Goal: Task Accomplishment & Management: Use online tool/utility

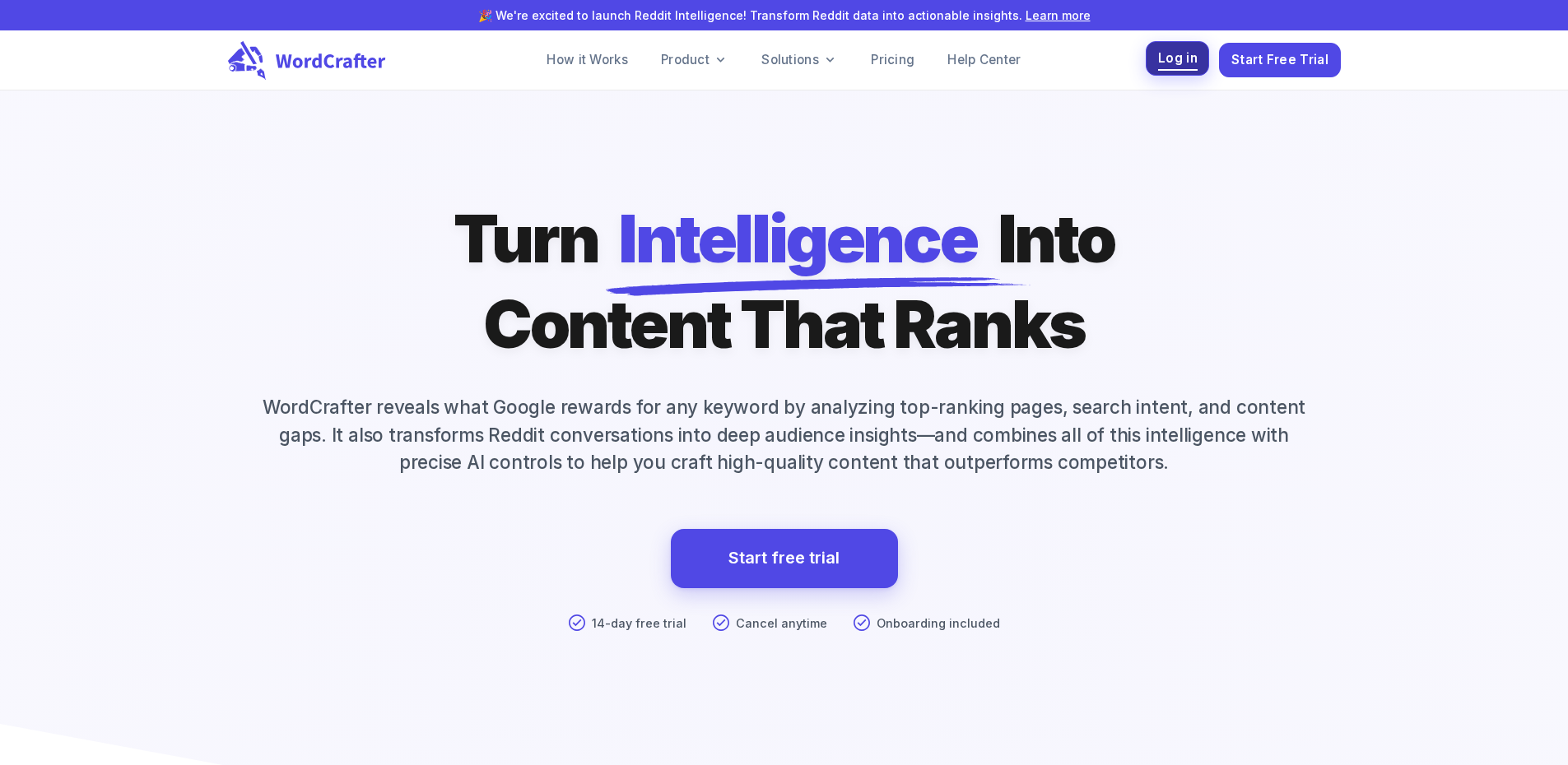
click at [1167, 62] on span "Log in" at bounding box center [1177, 59] width 39 height 22
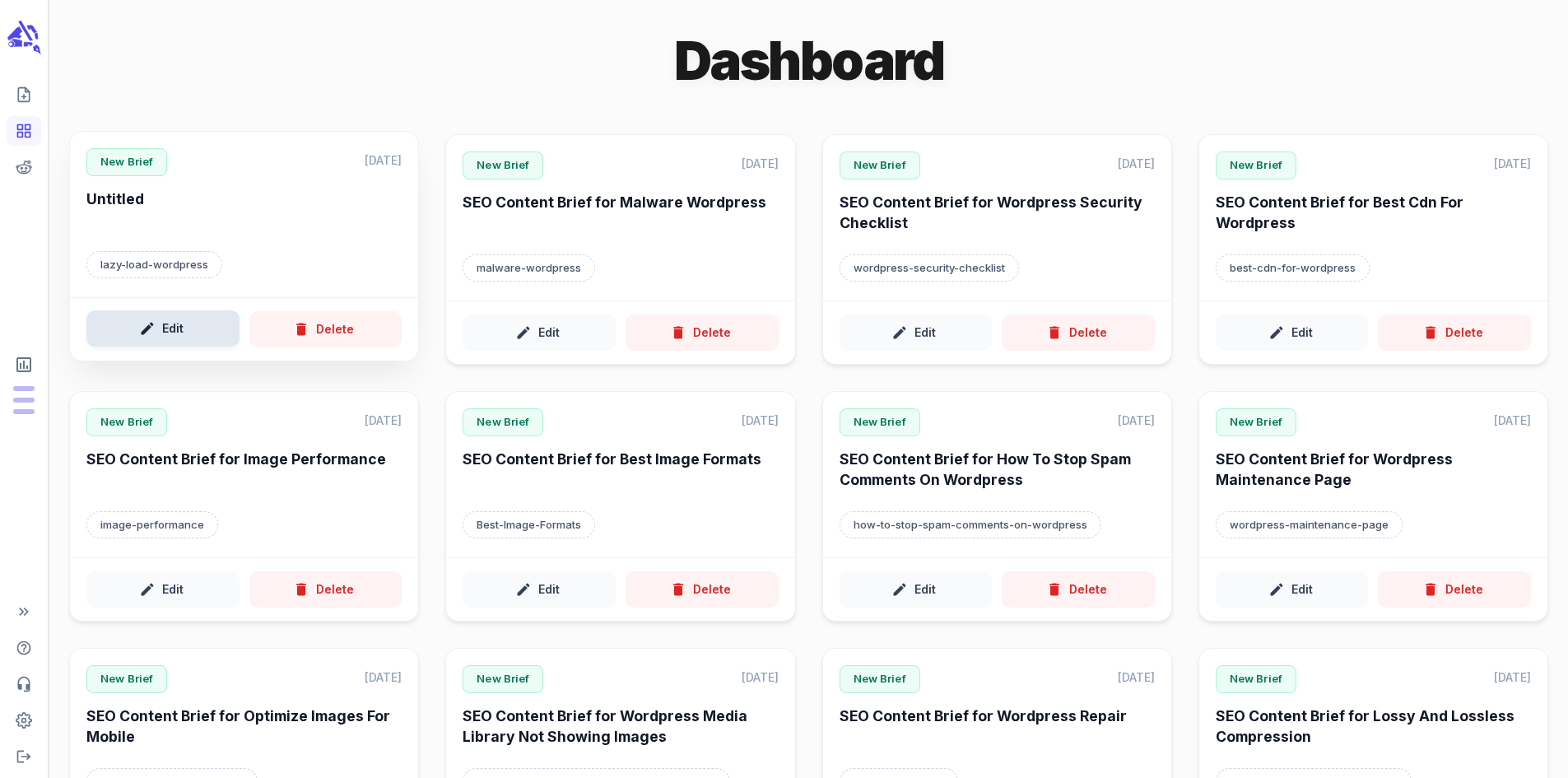
click at [163, 347] on button "Edit" at bounding box center [162, 329] width 153 height 38
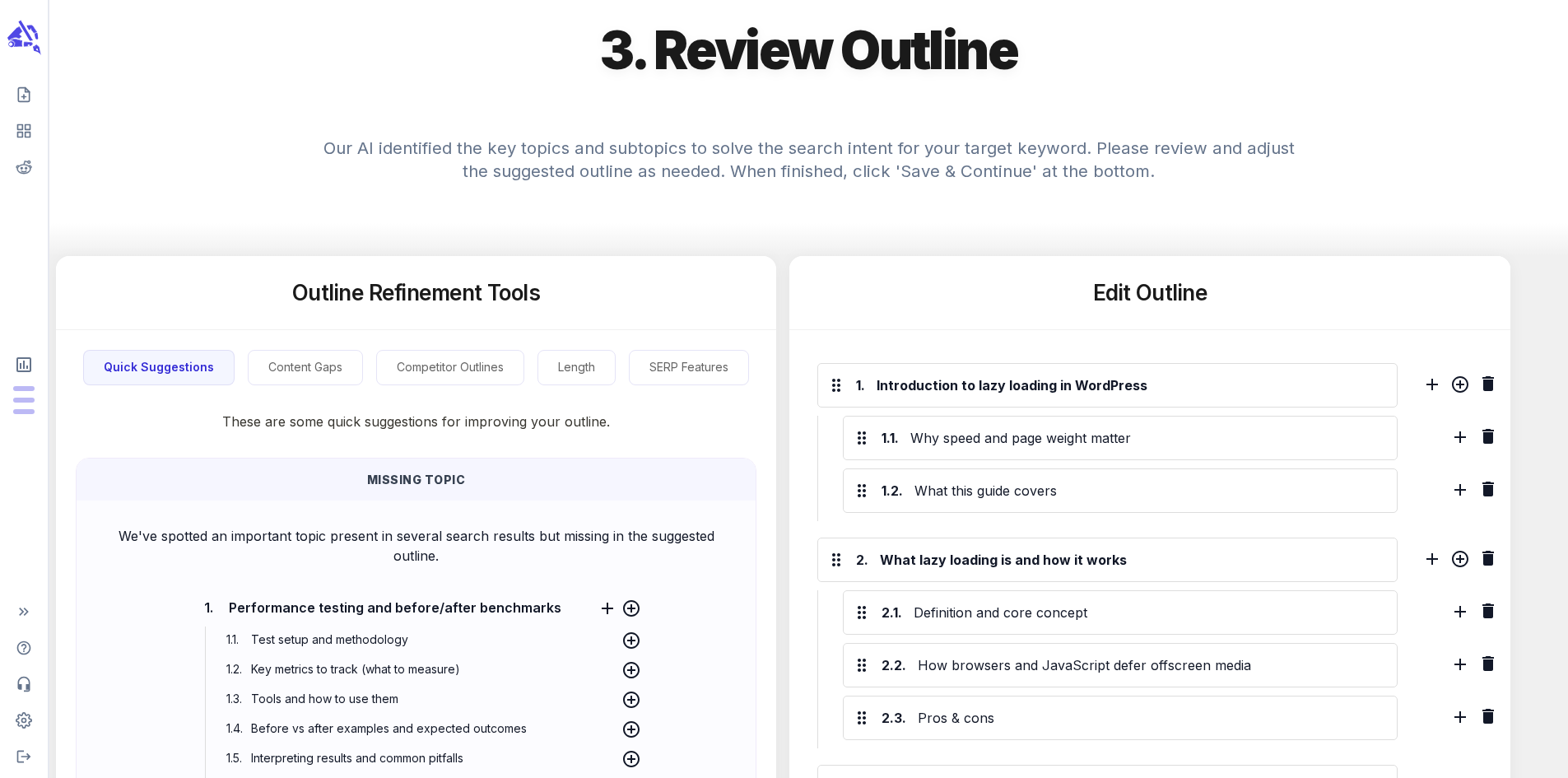
scroll to position [125, 0]
click at [712, 385] on button "SERP Features" at bounding box center [688, 366] width 120 height 36
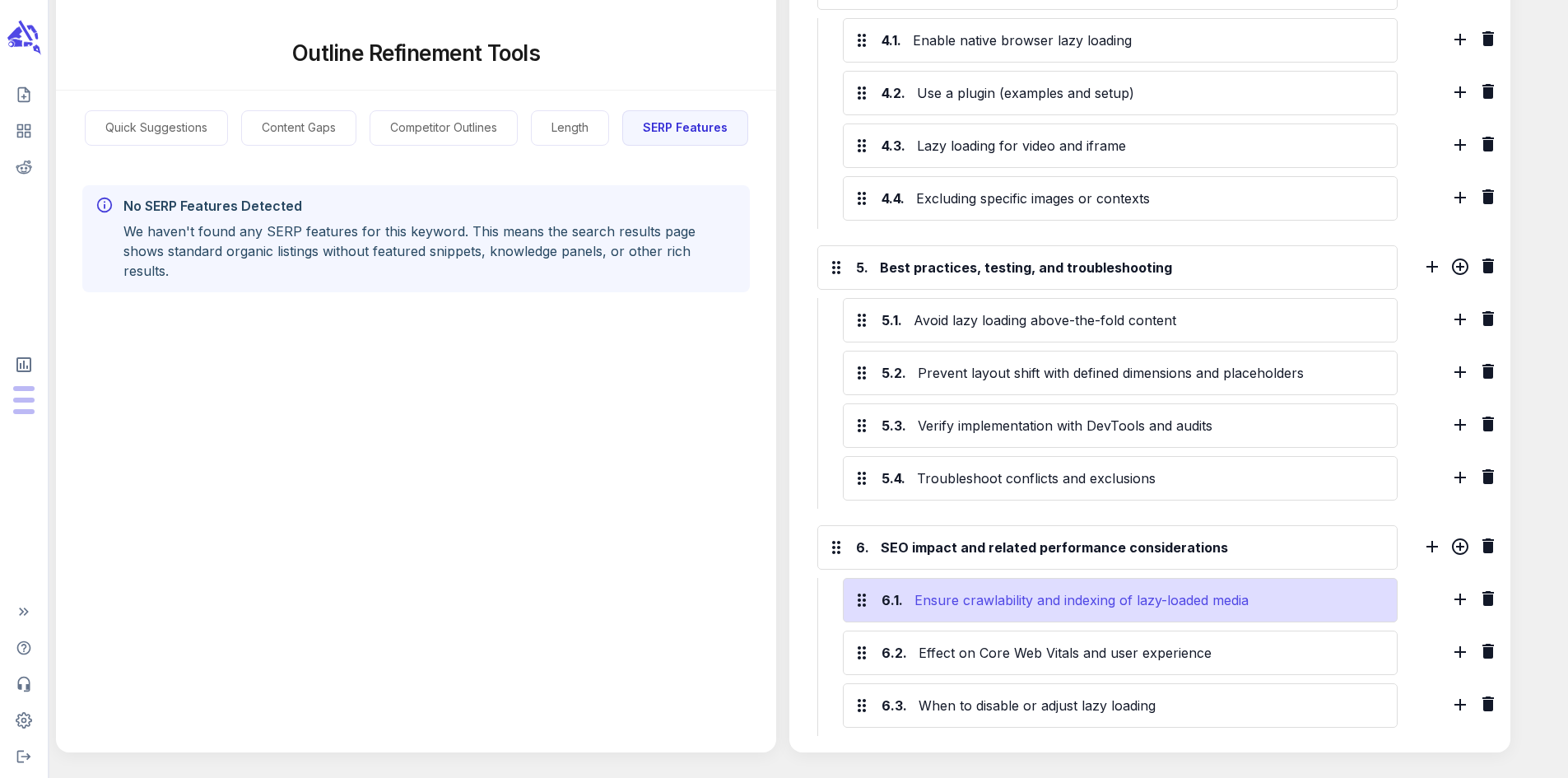
scroll to position [1198, 0]
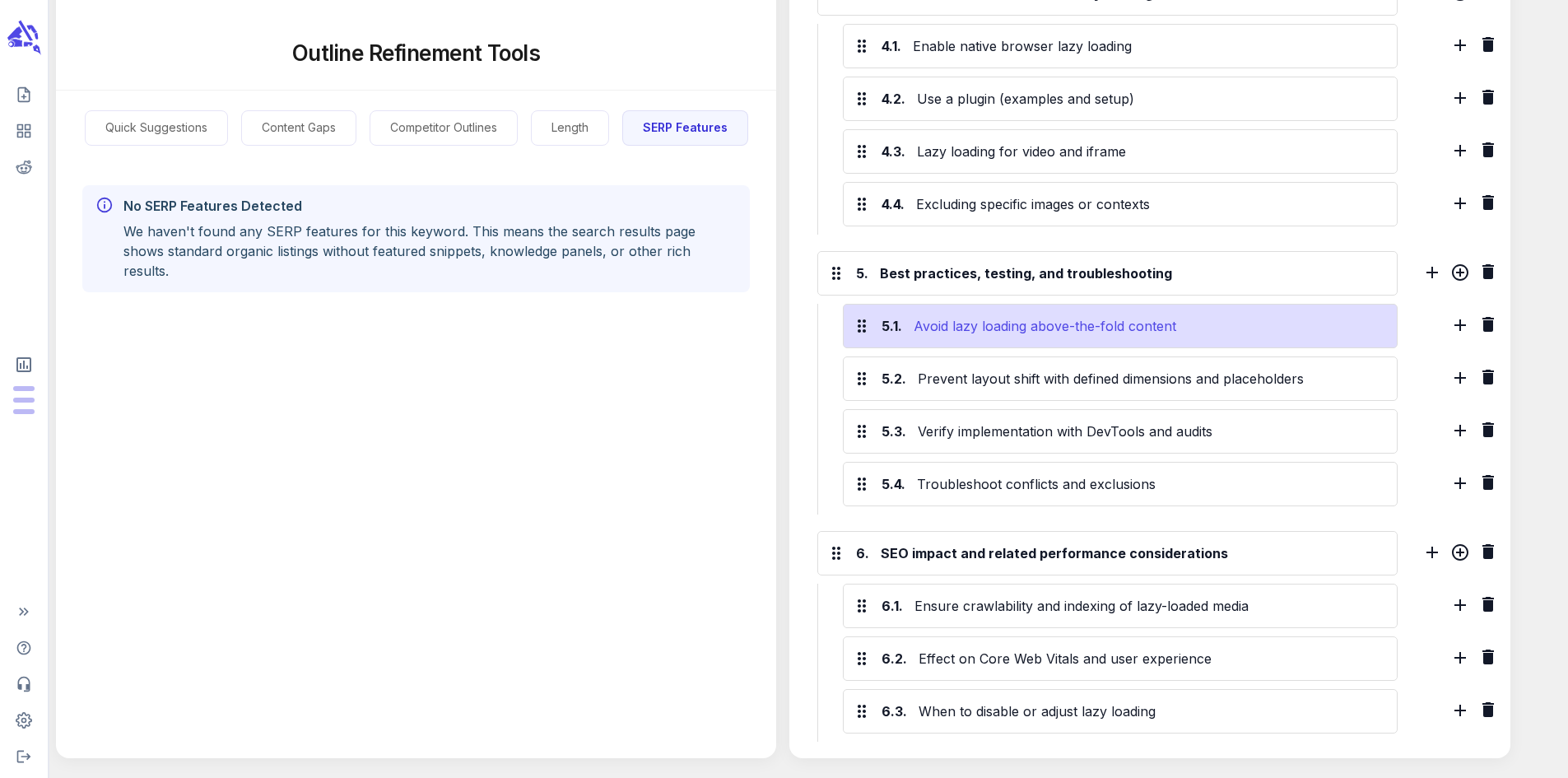
click at [929, 336] on div "Avoid lazy loading above-the-fold content" at bounding box center [1149, 325] width 477 height 26
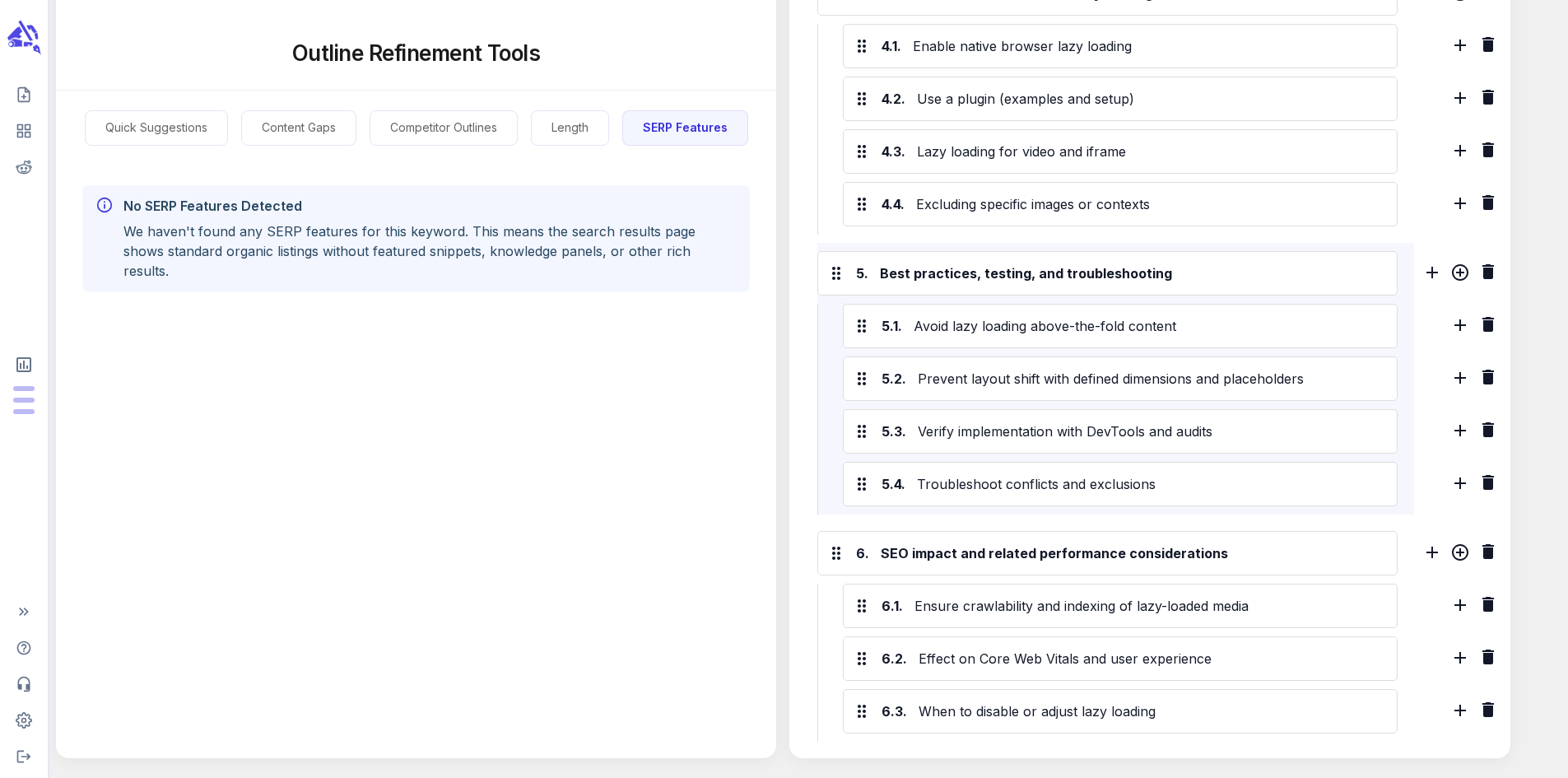
drag, startPoint x: 929, startPoint y: 336, endPoint x: 691, endPoint y: -71, distance: 471.5
click at [457, 115] on button "Competitor Outlines" at bounding box center [443, 128] width 148 height 36
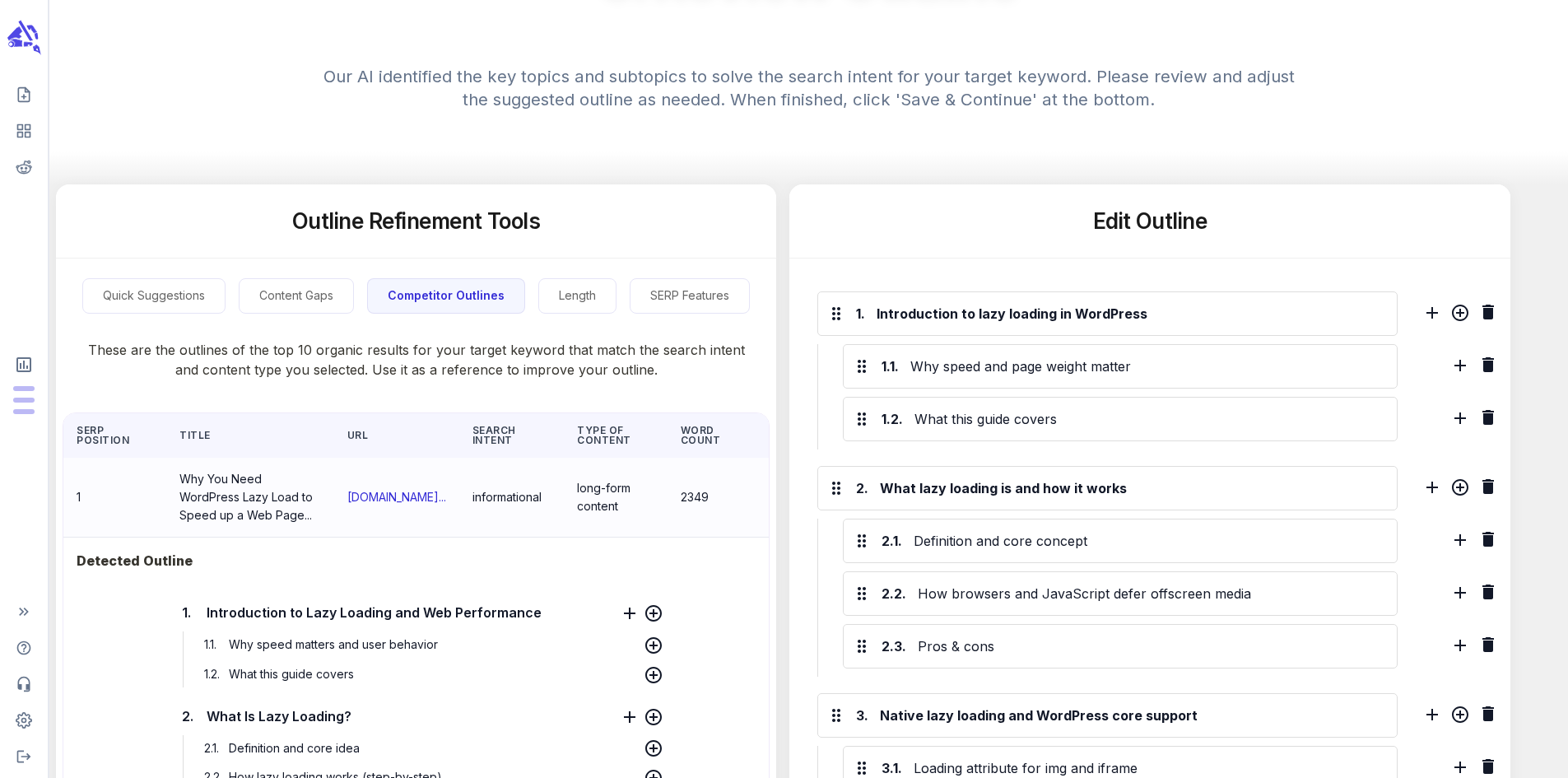
scroll to position [0, 0]
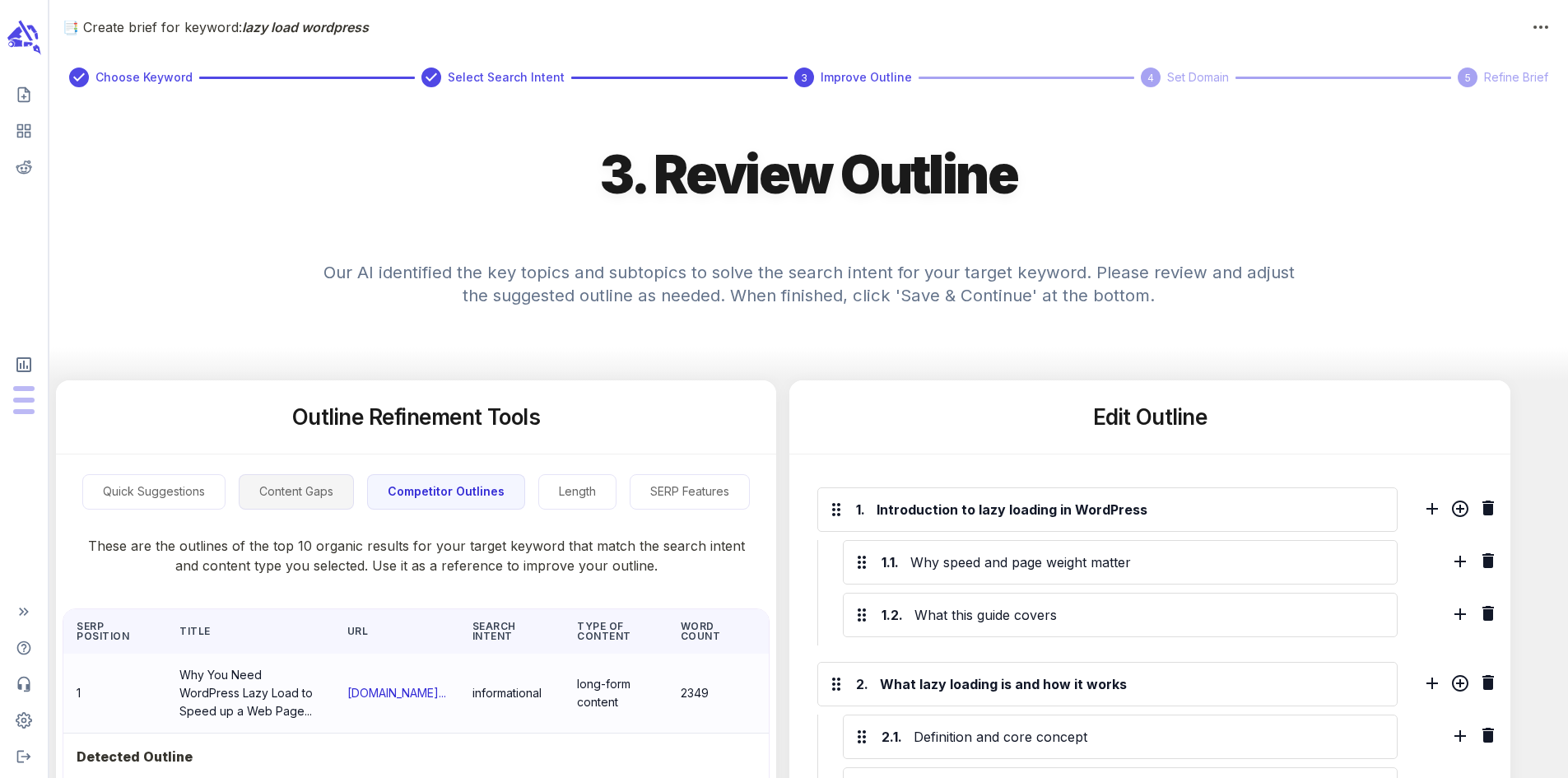
click at [322, 493] on button "Content Gaps" at bounding box center [296, 491] width 115 height 36
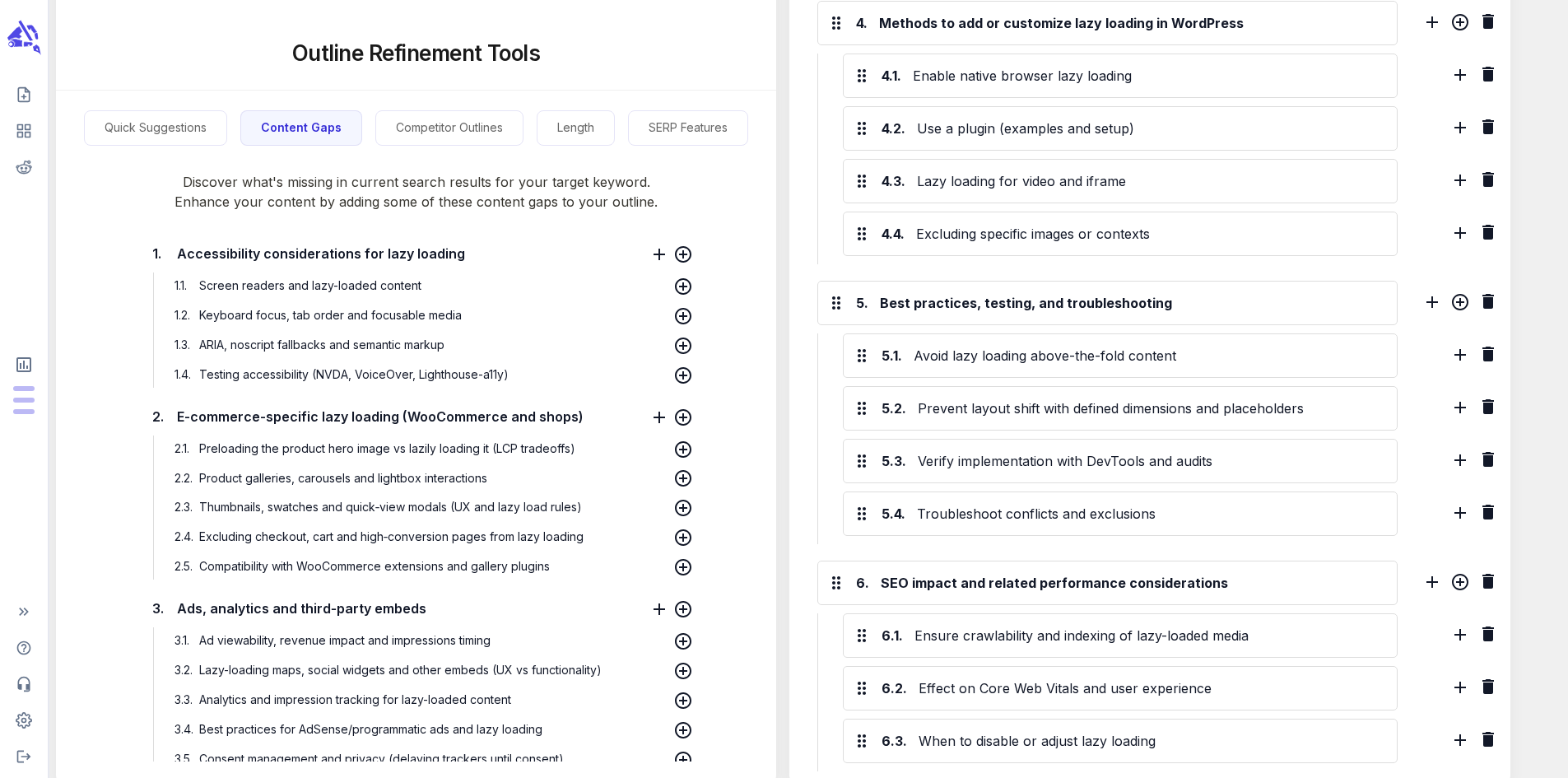
scroll to position [1305, 0]
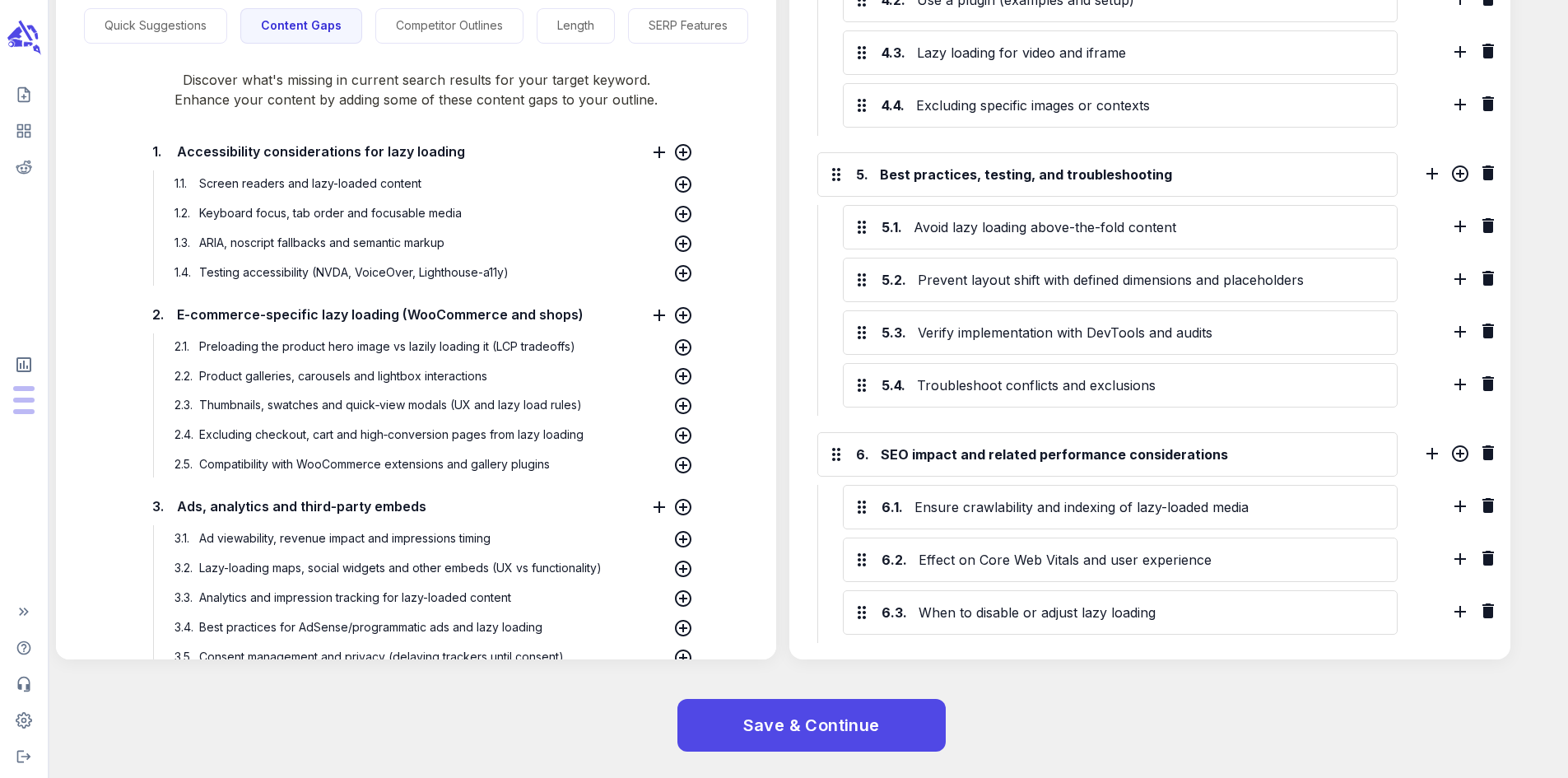
click at [834, 736] on span "Save & Continue" at bounding box center [811, 726] width 137 height 29
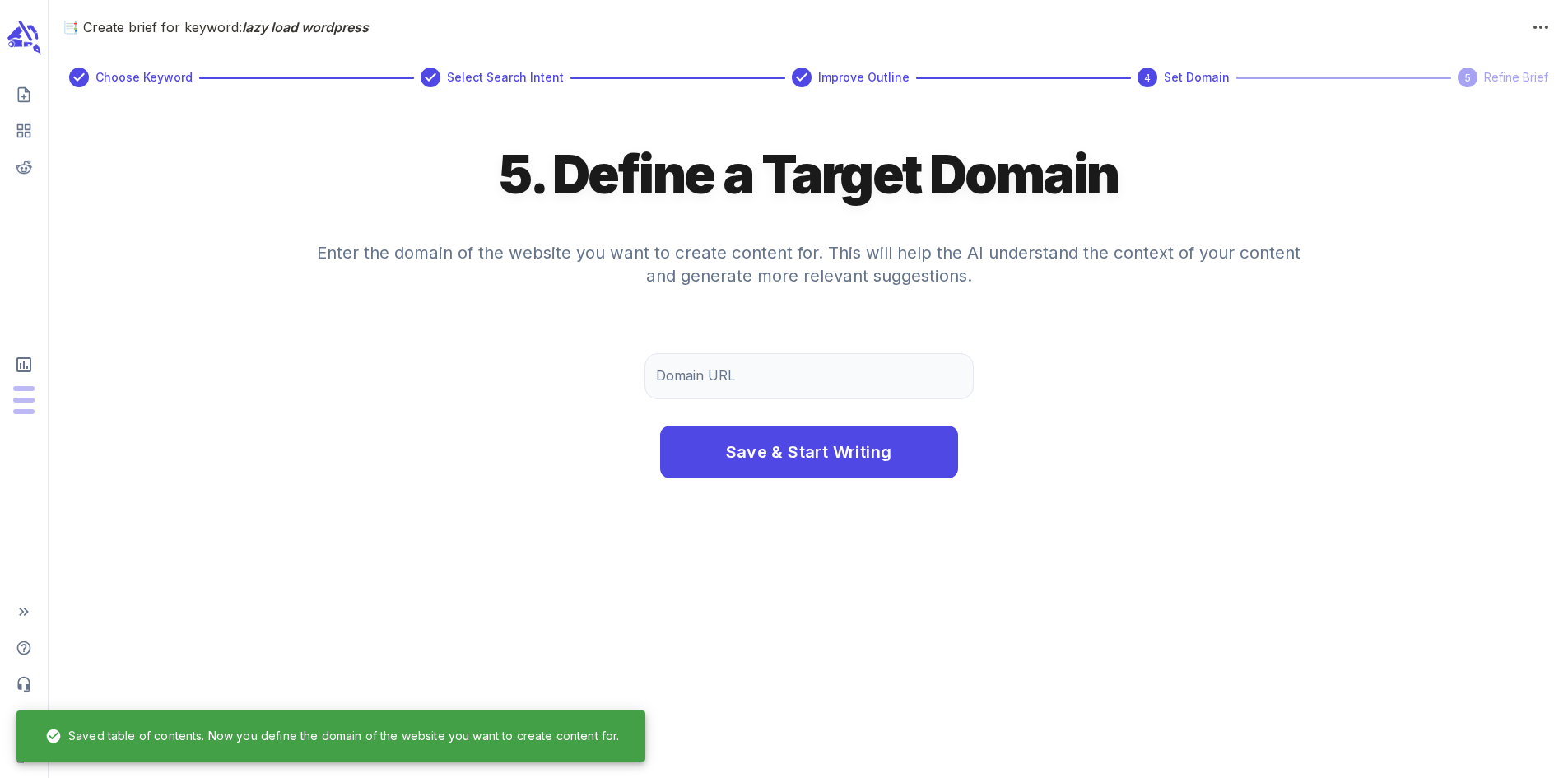
scroll to position [0, 0]
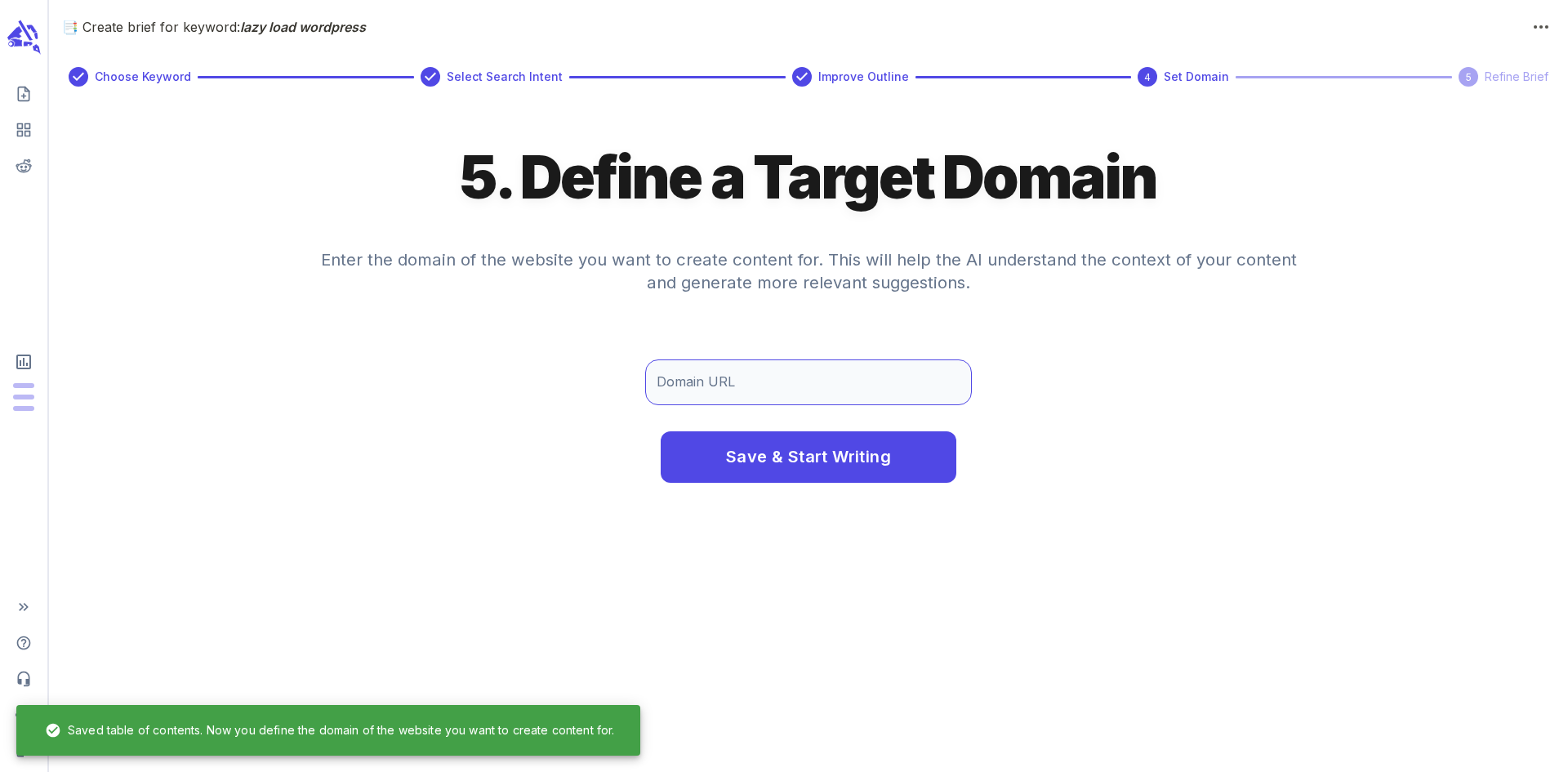
click at [797, 378] on input "Domain URL" at bounding box center [808, 383] width 326 height 46
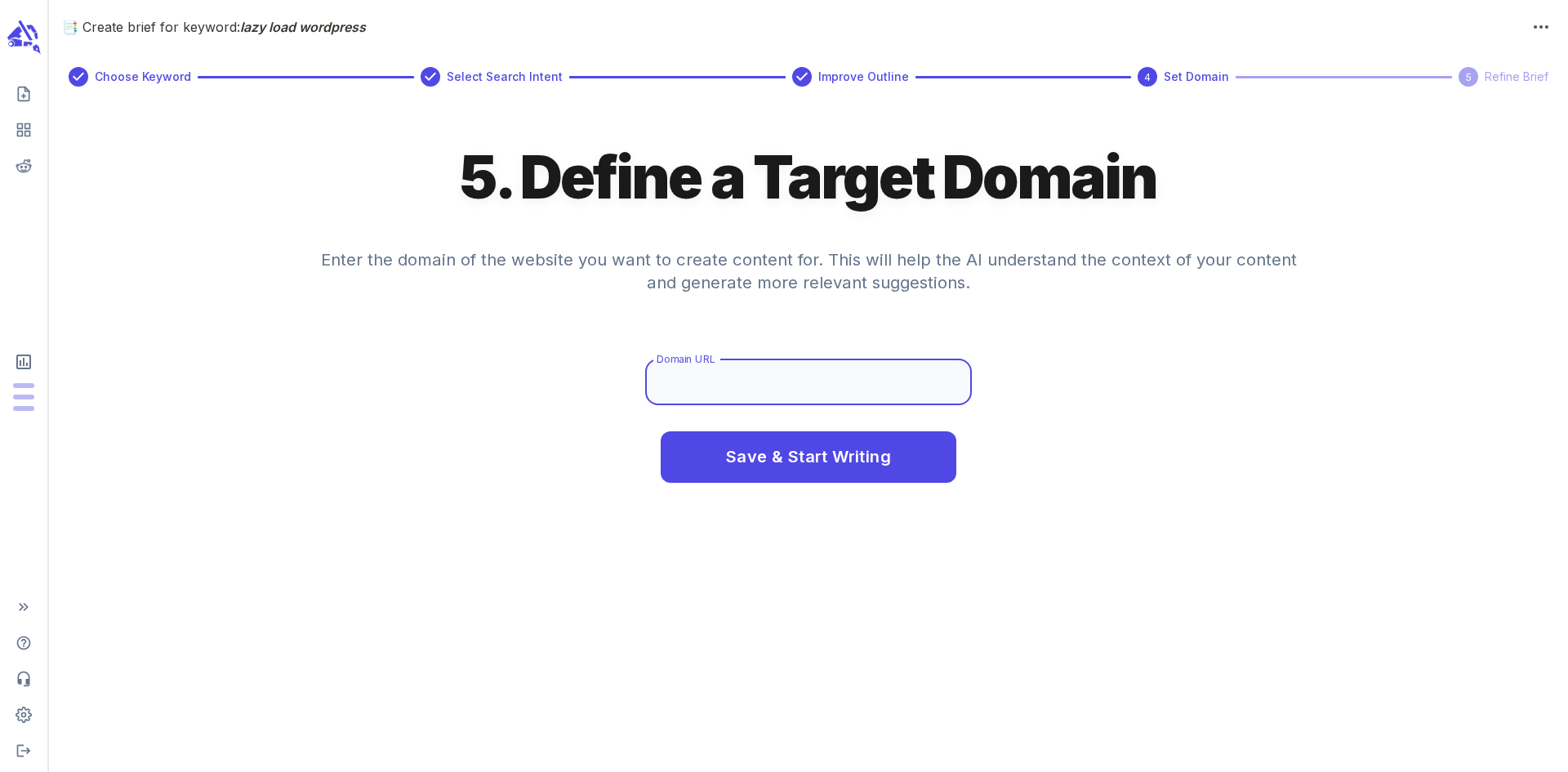
type input "[DOMAIN_NAME]"
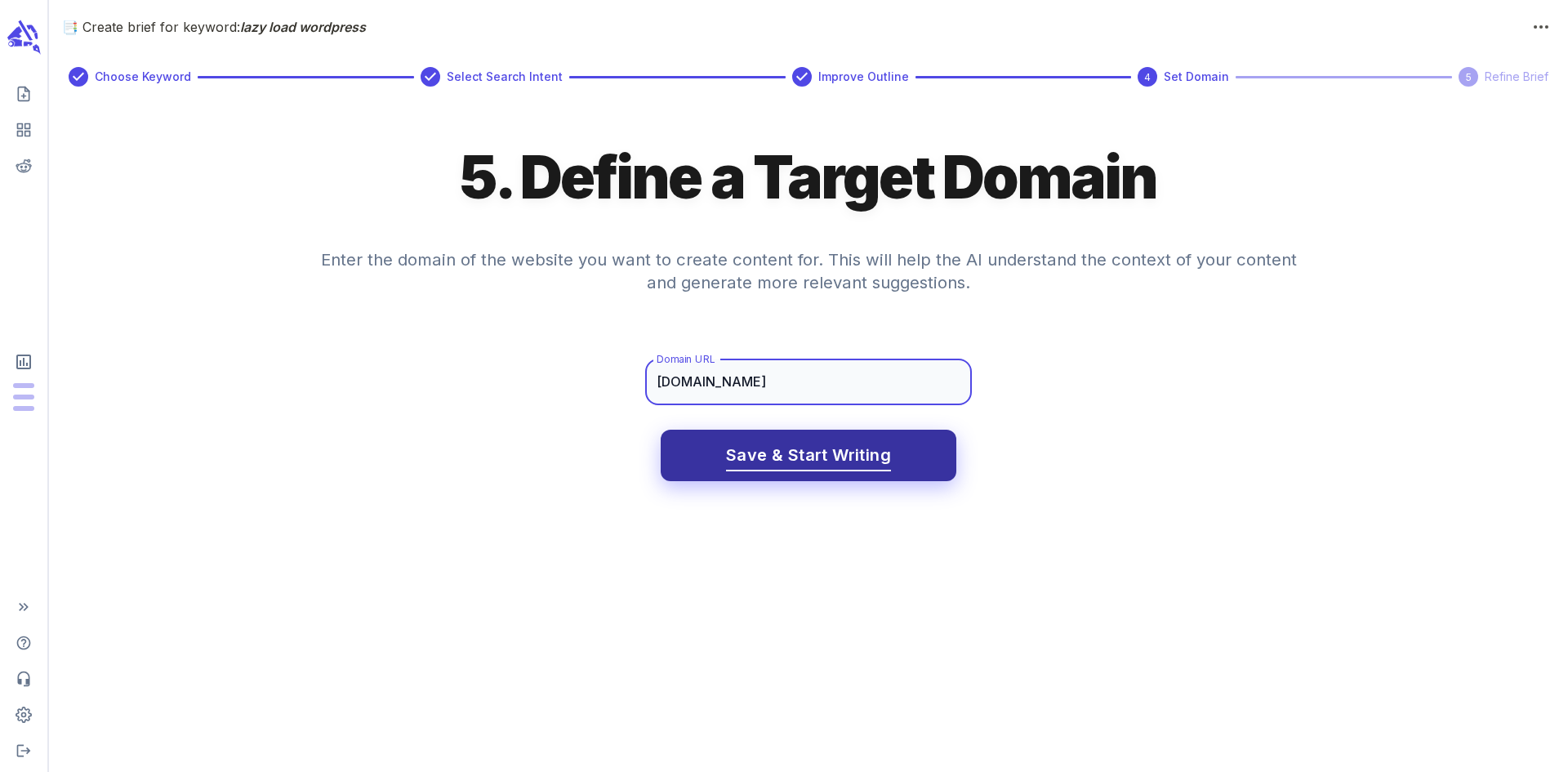
click at [793, 460] on span "Save & Start Writing" at bounding box center [808, 455] width 165 height 29
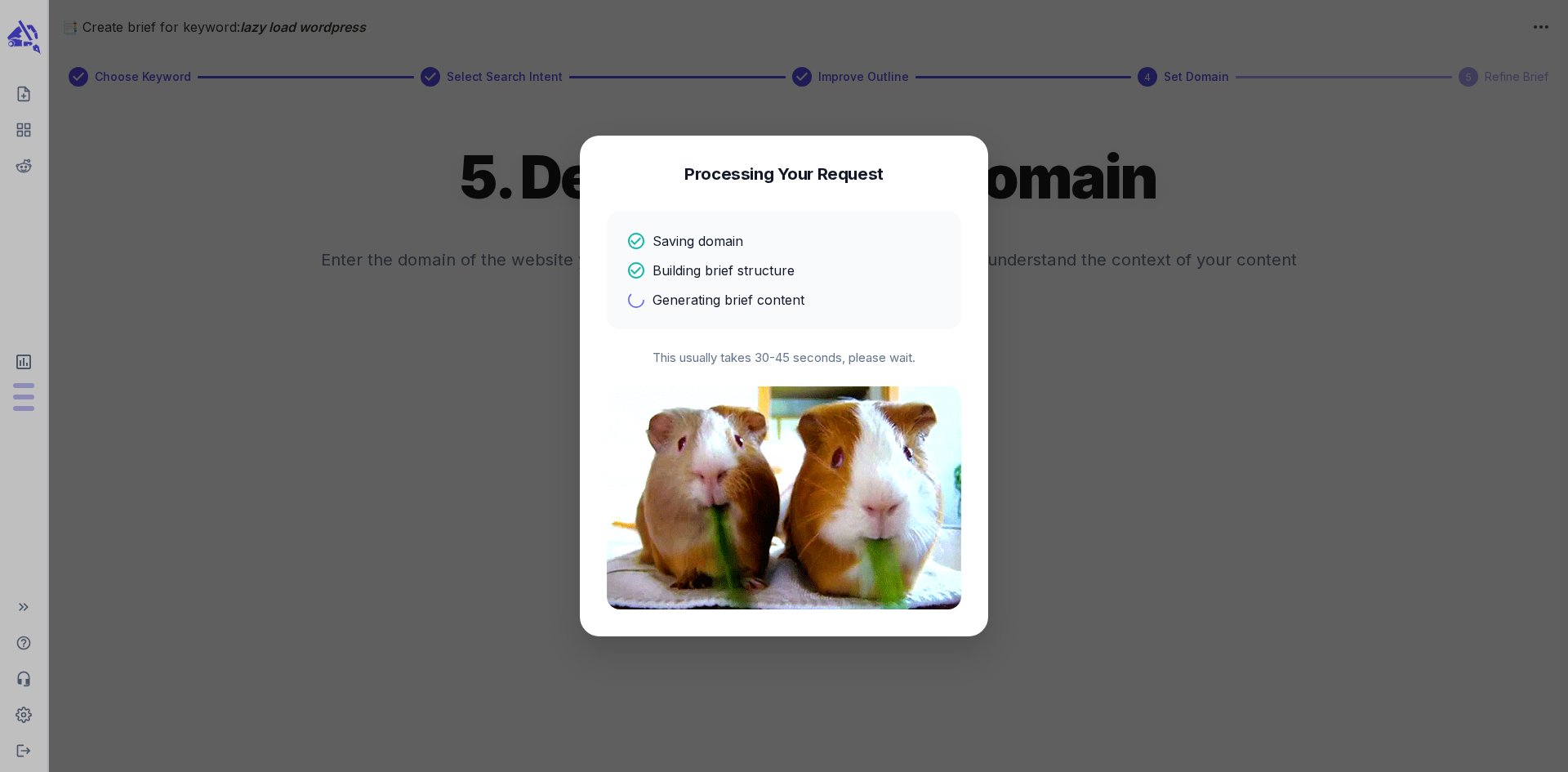
click at [793, 460] on img at bounding box center [784, 498] width 355 height 223
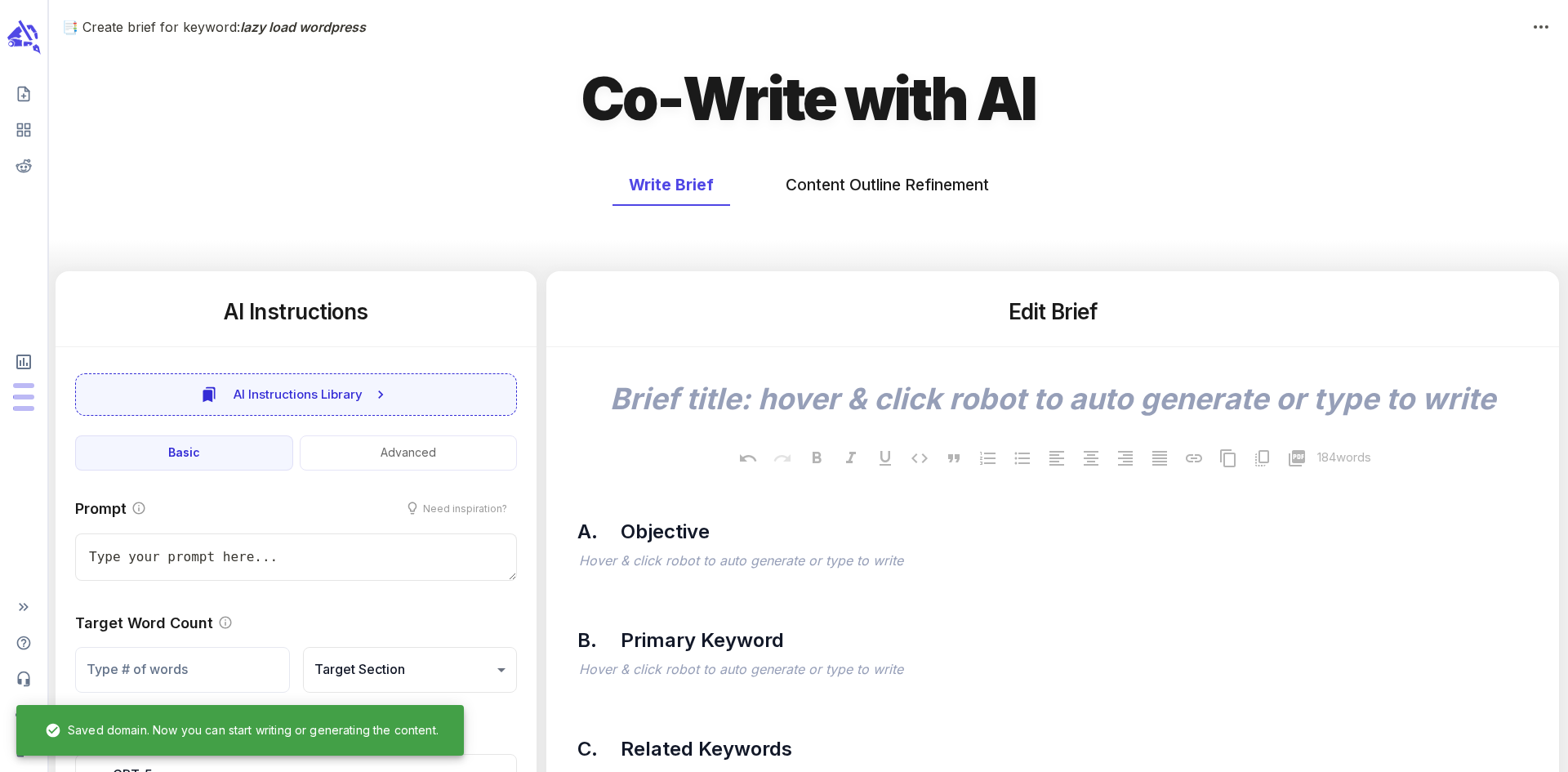
type textarea "x"
type textarea "SEO Content Brief for Lazy Load Wordpress"
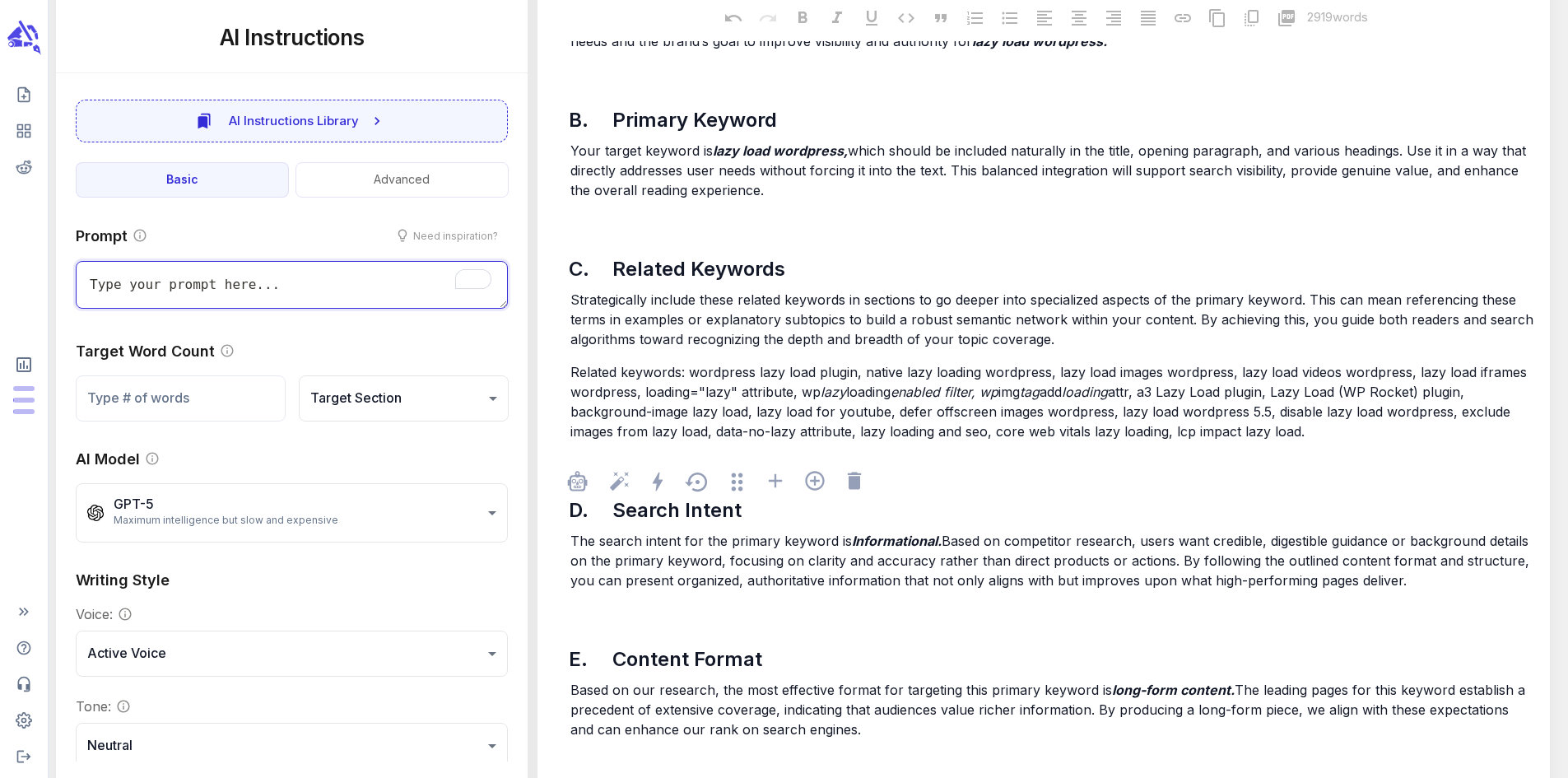
scroll to position [583, 0]
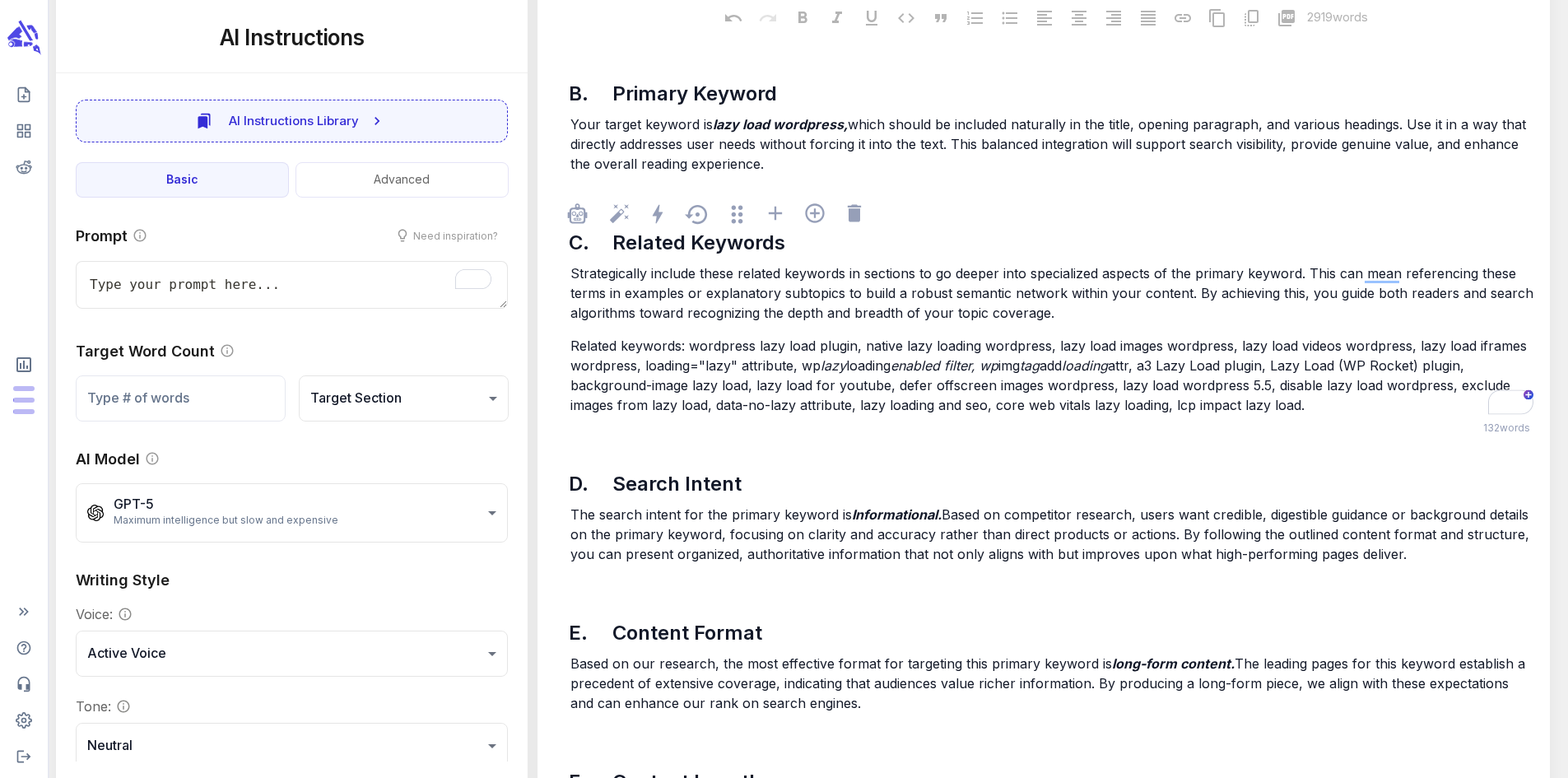
drag, startPoint x: 703, startPoint y: 355, endPoint x: 1307, endPoint y: 414, distance: 606.9
click at [1307, 414] on p "Related keywords: wordpress lazy load plugin, native lazy loading wordpress, la…" at bounding box center [1052, 375] width 963 height 79
click at [1307, 414] on span "attr, a3 Lazy Load plugin, Lazy Load (WP Rocket) plugin, background-image lazy …" at bounding box center [1042, 386] width 944 height 56
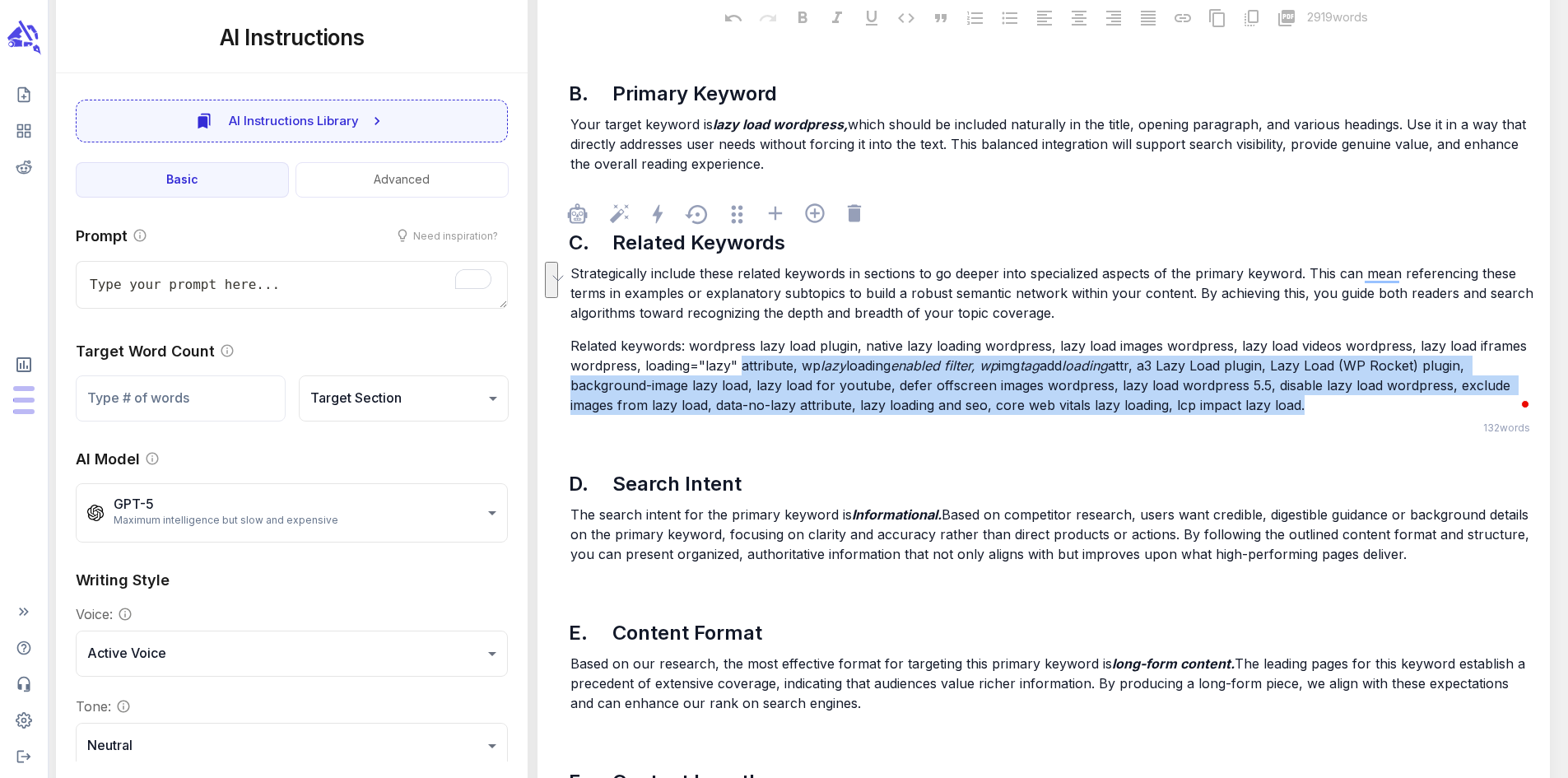
drag, startPoint x: 1315, startPoint y: 414, endPoint x: 697, endPoint y: 364, distance: 620.0
click at [697, 364] on p "Related keywords: wordpress lazy load plugin, native lazy loading wordpress, la…" at bounding box center [1052, 375] width 963 height 79
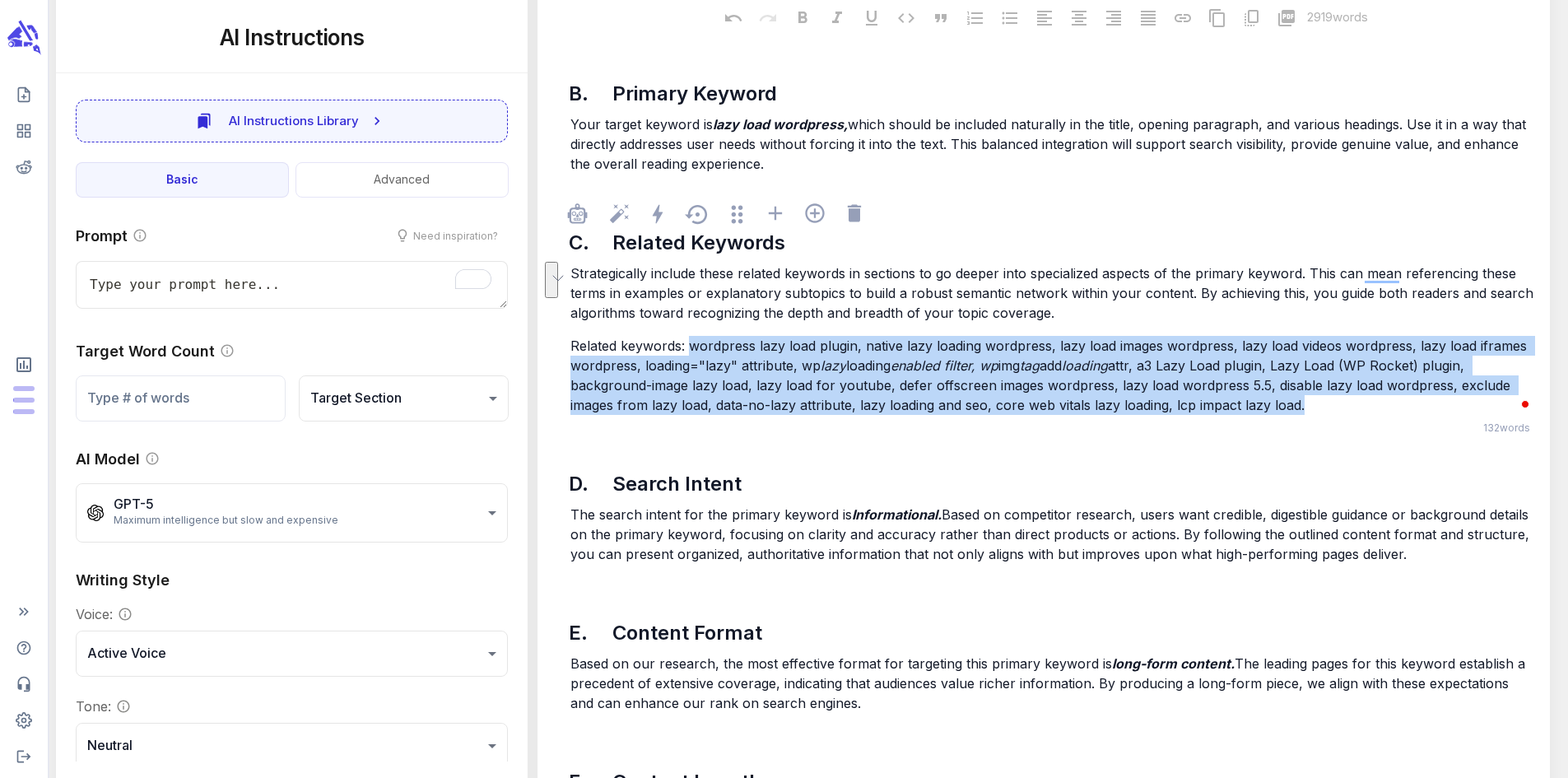
copy p "wordpress lazy load plugin, native lazy loading wordpress, lazy load images wor…"
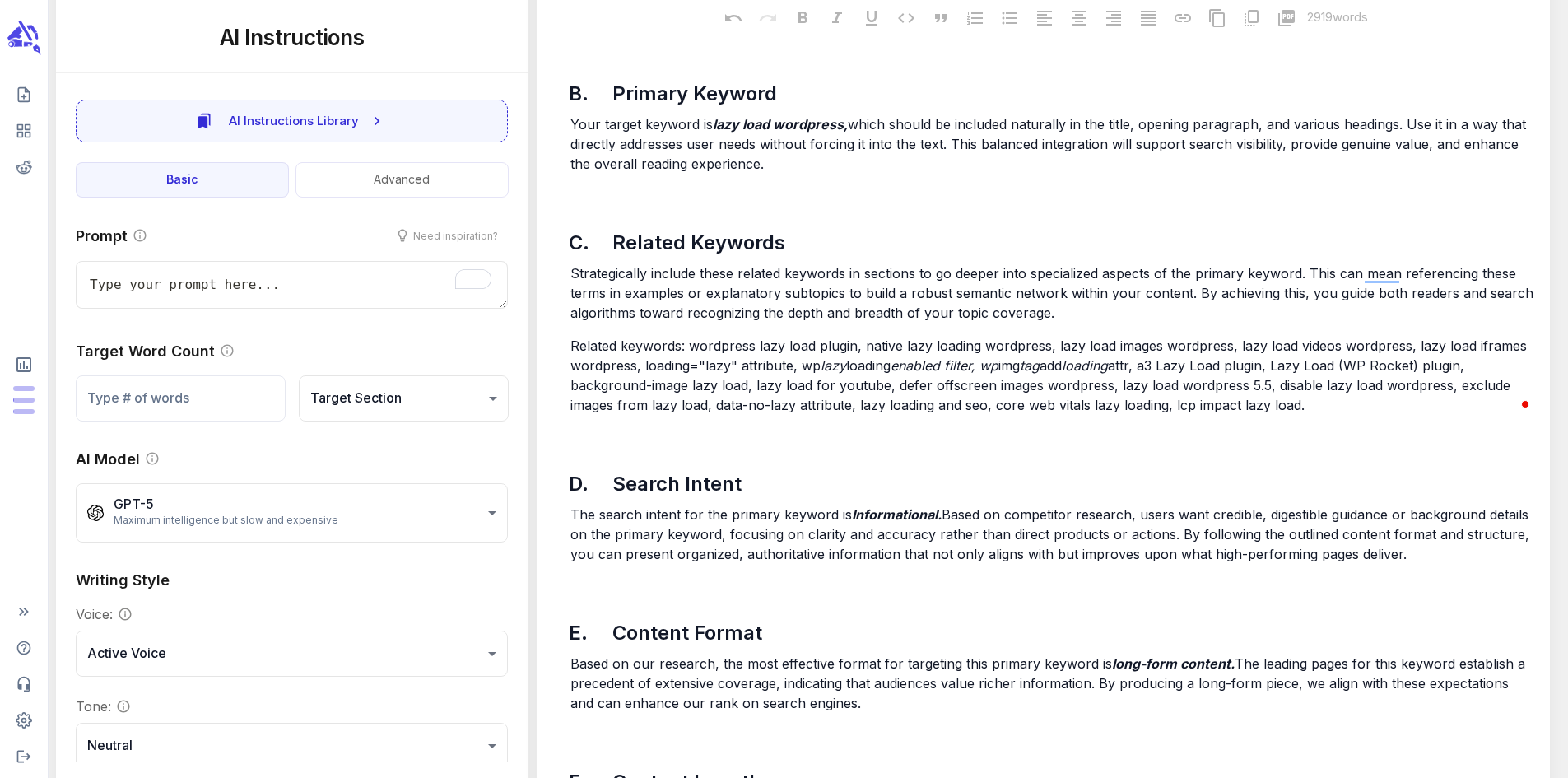
type textarea "x"
click at [32, 44] on icon "scrollable content" at bounding box center [28, 44] width 9 height 5
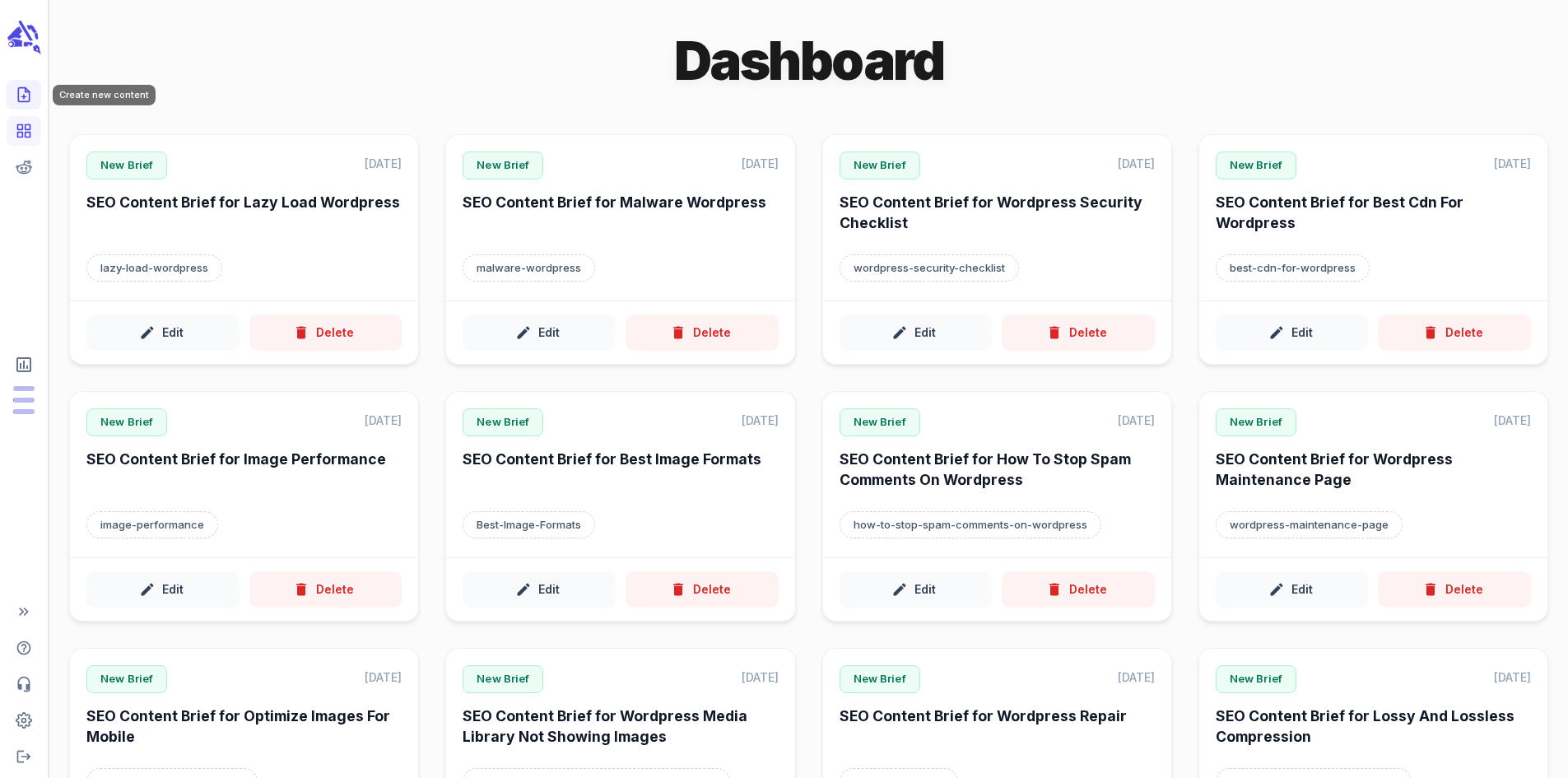
click at [24, 88] on icon "Create new content" at bounding box center [23, 95] width 11 height 14
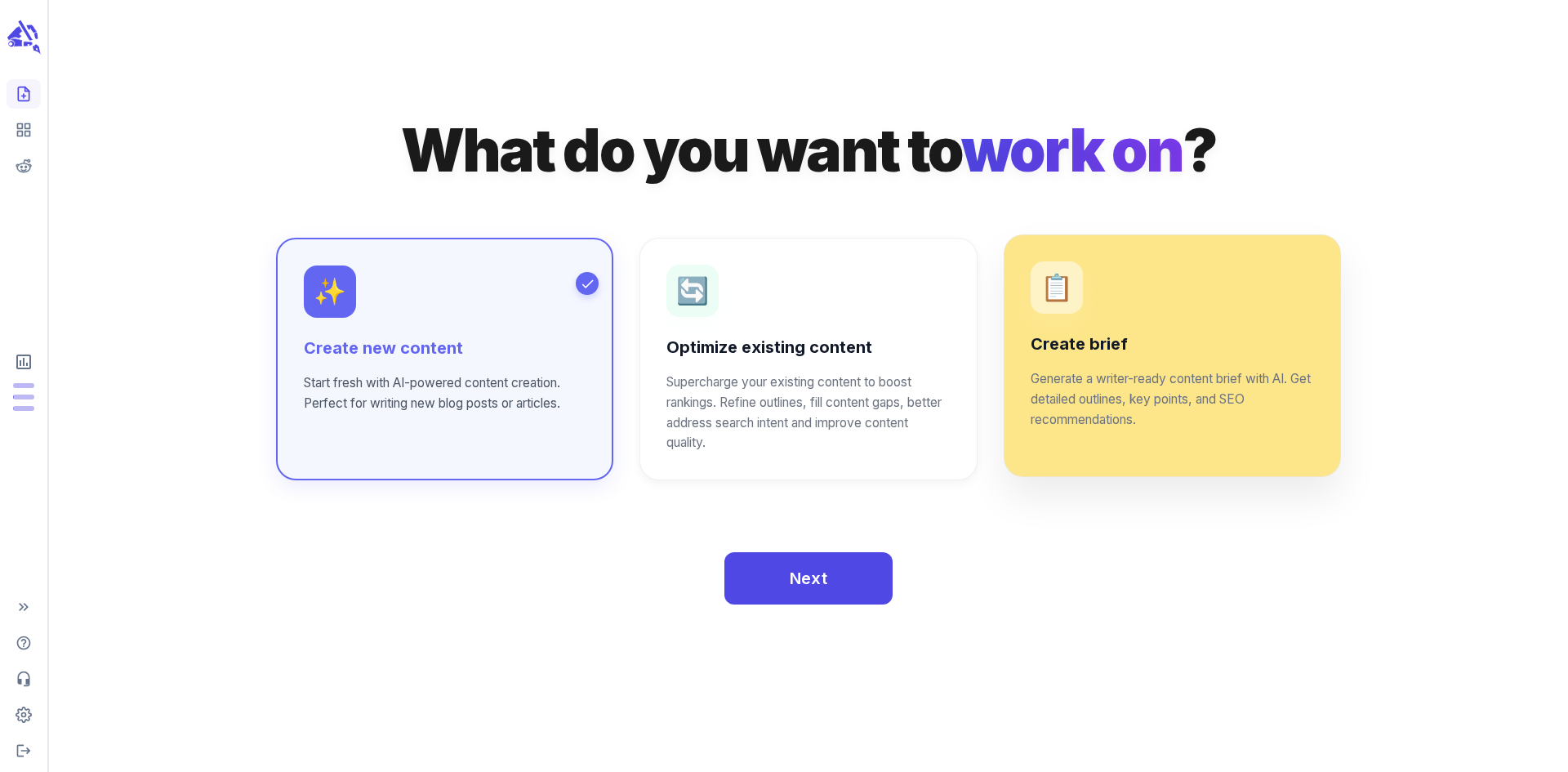
click at [1120, 361] on div "Create brief Generate a writer-ready content brief with AI. Get detailed outlin…" at bounding box center [1171, 381] width 283 height 96
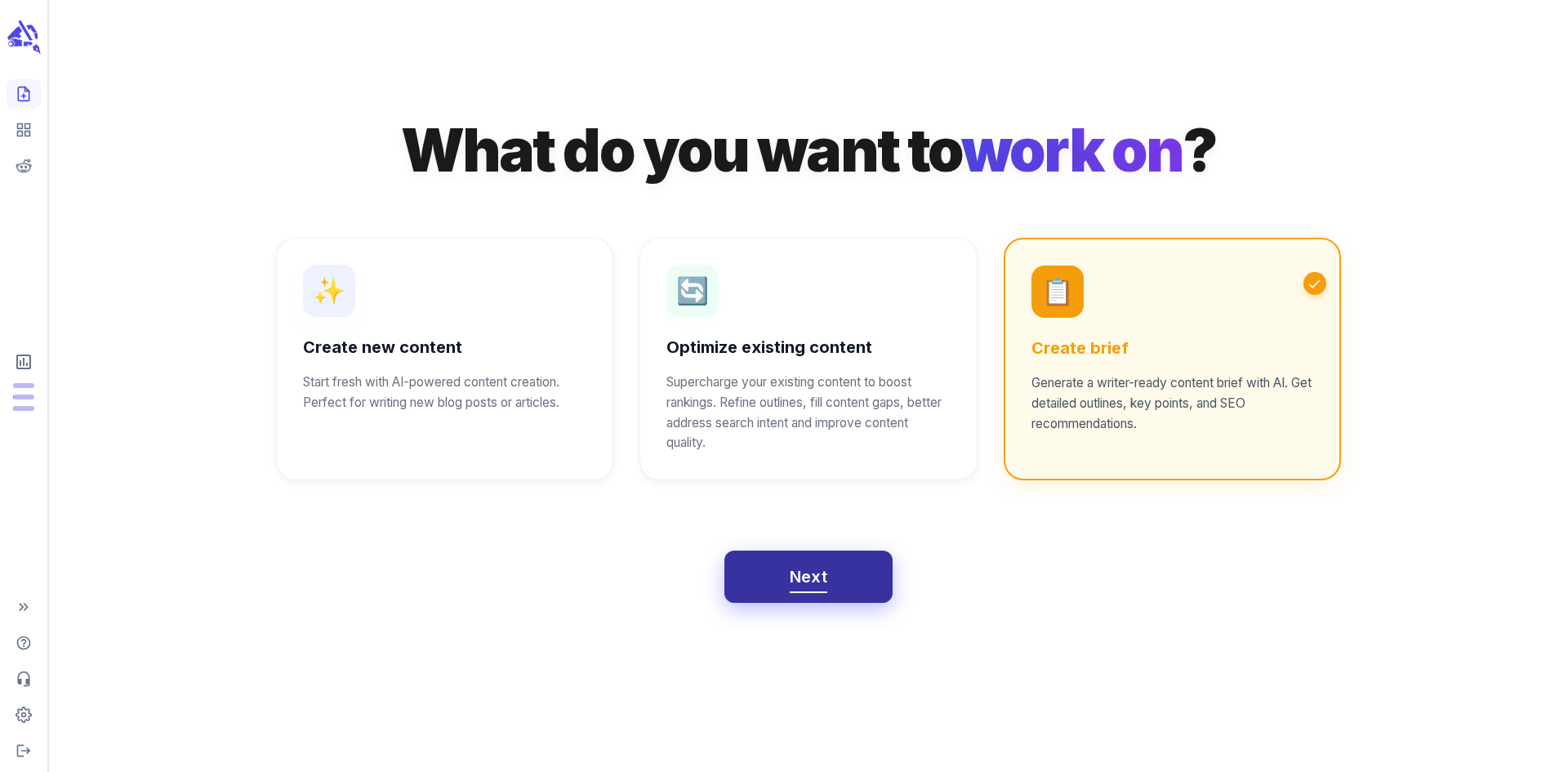
click at [809, 576] on span "Next" at bounding box center [809, 577] width 38 height 29
